Goal: Information Seeking & Learning: Learn about a topic

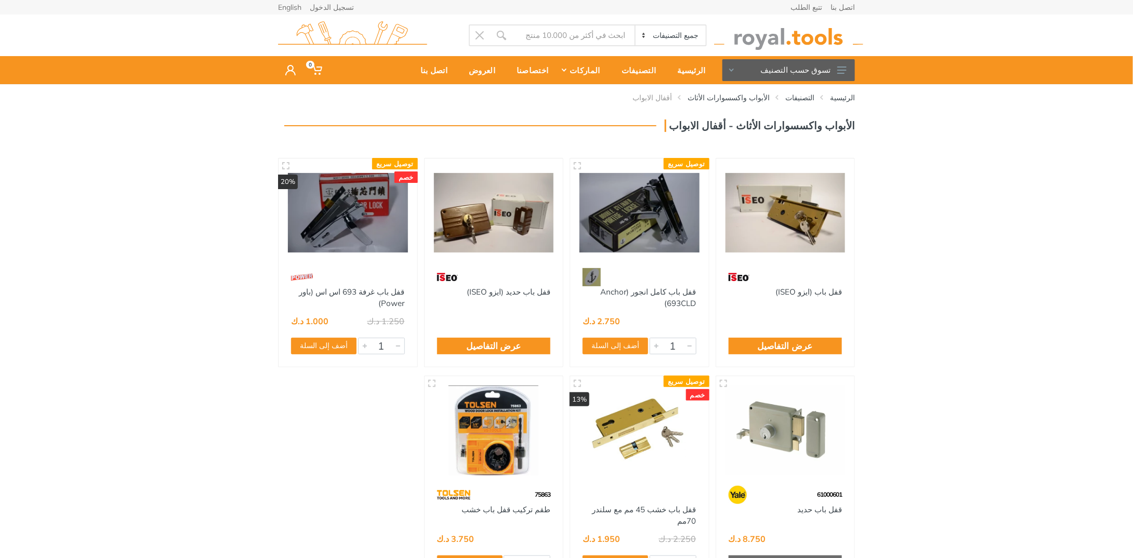
click at [213, 242] on div "الرئيسية التصنيفات الأبواب واكسسوارات الأثاث أقفال الابواب" at bounding box center [566, 347] width 1133 height 527
click at [363, 209] on img at bounding box center [348, 213] width 120 height 90
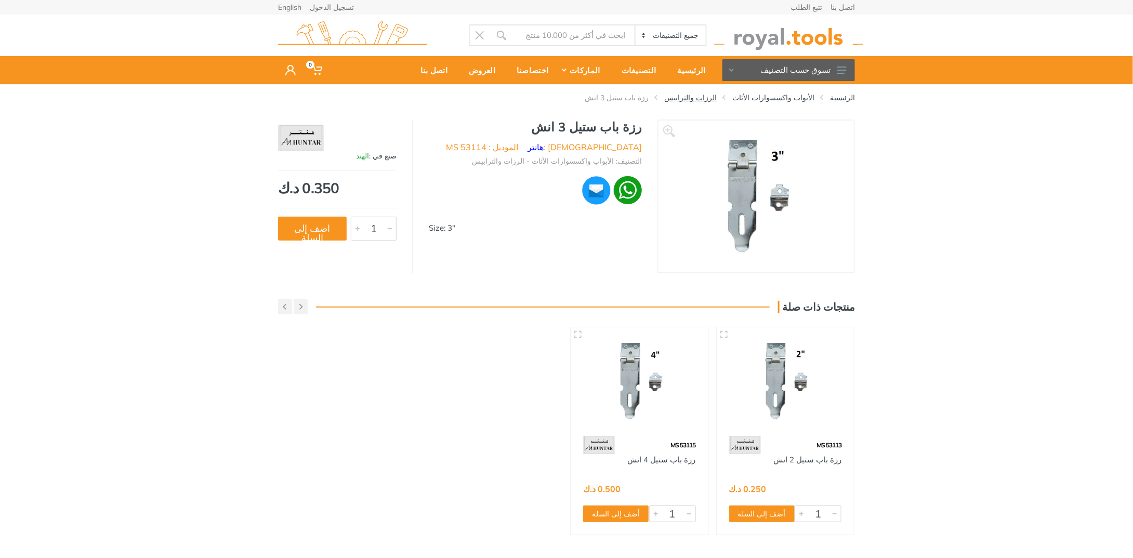
click at [717, 96] on link "الرزات والترابيس" at bounding box center [690, 97] width 52 height 10
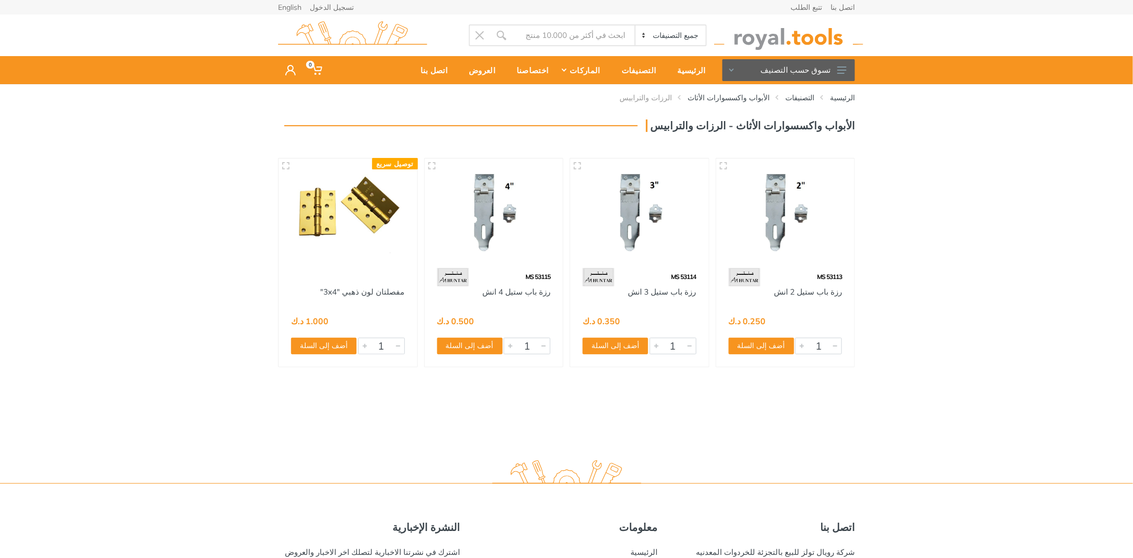
click at [202, 290] on div "الرئيسية التصنيفات الأبواب واكسسوارات الأثاث الرزات والترابيس 1" at bounding box center [566, 279] width 1133 height 391
click at [766, 95] on link "الأبواب واكسسوارات الأثاث" at bounding box center [728, 97] width 82 height 10
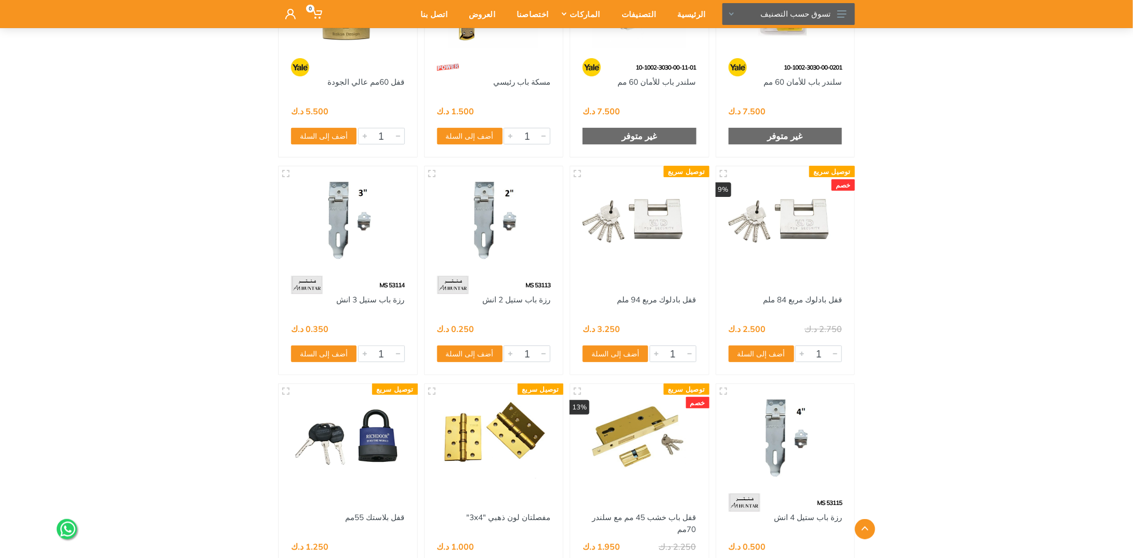
scroll to position [2182, 0]
